Goal: Information Seeking & Learning: Learn about a topic

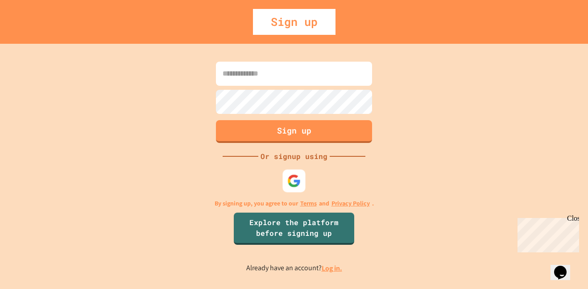
click at [303, 176] on div at bounding box center [294, 180] width 23 height 23
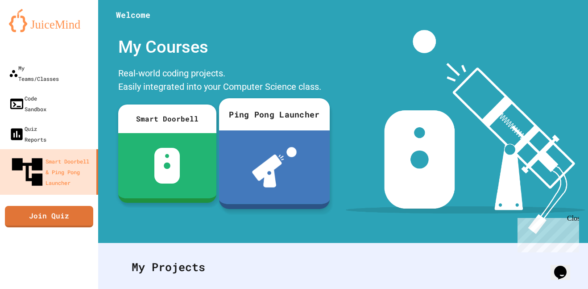
click at [346, 211] on img at bounding box center [465, 132] width 239 height 204
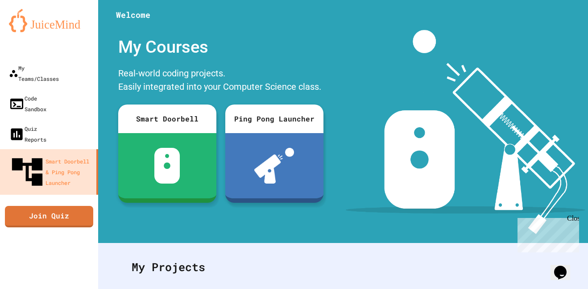
click at [38, 55] on div at bounding box center [49, 49] width 98 height 18
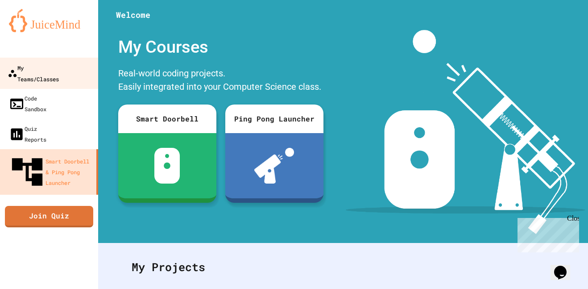
click at [46, 70] on div "My Teams/Classes" at bounding box center [33, 73] width 51 height 22
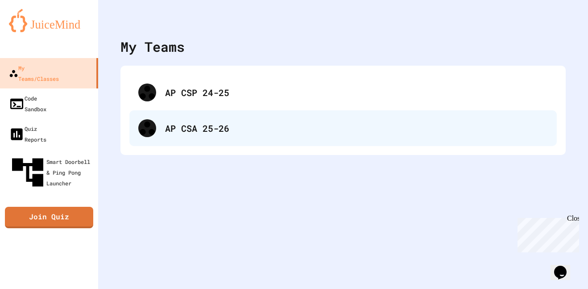
click at [213, 137] on div "AP CSA 25-26" at bounding box center [343, 128] width 428 height 36
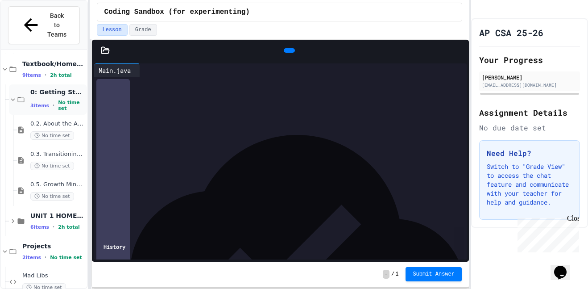
scroll to position [493, 0]
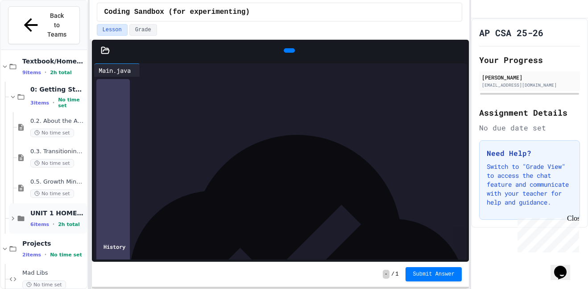
click at [16, 214] on icon at bounding box center [13, 218] width 8 height 8
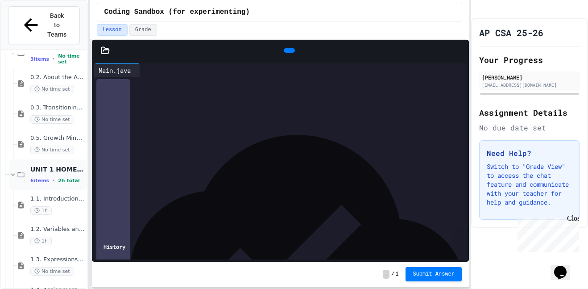
scroll to position [544, 0]
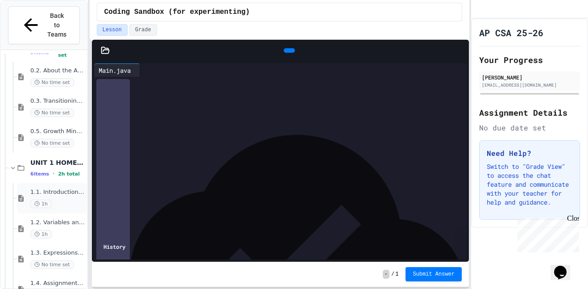
click at [68, 188] on div "1.1. Introduction to Algorithms, Programming, and Compilers 1h" at bounding box center [57, 198] width 55 height 20
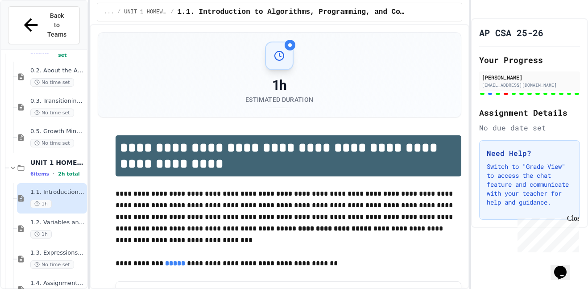
scroll to position [555, 0]
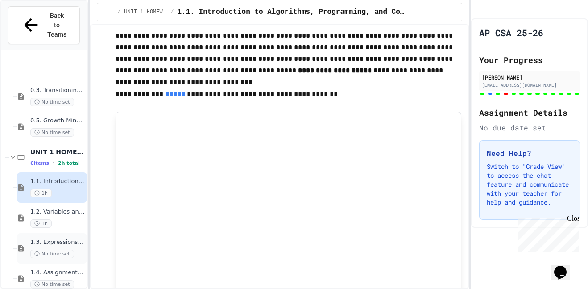
scroll to position [636, 0]
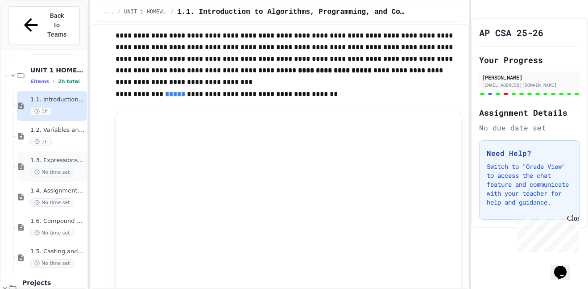
click at [66, 168] on span "No time set" at bounding box center [52, 172] width 44 height 8
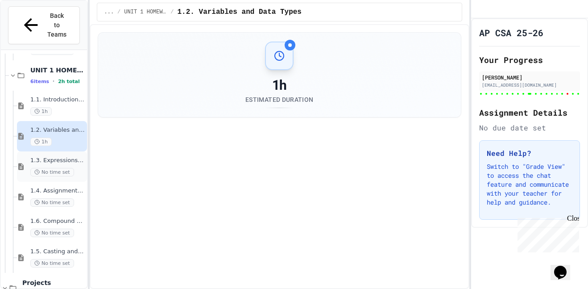
click at [64, 168] on span "No time set" at bounding box center [52, 172] width 44 height 8
